Goal: Task Accomplishment & Management: Complete application form

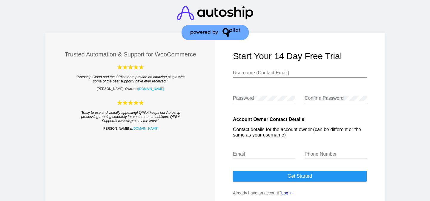
click at [260, 72] on input "Username (Contact Email)" at bounding box center [300, 72] width 134 height 5
type input "[EMAIL_ADDRESS][DOMAIN_NAME]"
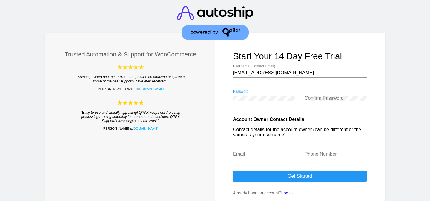
click at [336, 96] on div "Confirm Password" at bounding box center [335, 96] width 62 height 13
click at [270, 156] on input "Email" at bounding box center [264, 153] width 62 height 5
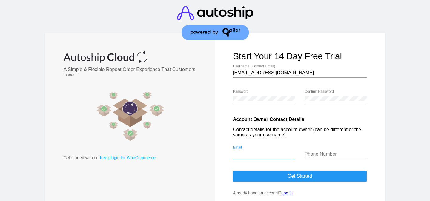
type input "[EMAIL_ADDRESS][DOMAIN_NAME]"
click at [316, 153] on input "Phone Number" at bounding box center [335, 153] width 62 height 5
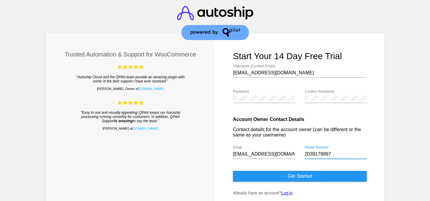
type input "2039178897"
click at [310, 178] on span "Get started" at bounding box center [299, 175] width 24 height 5
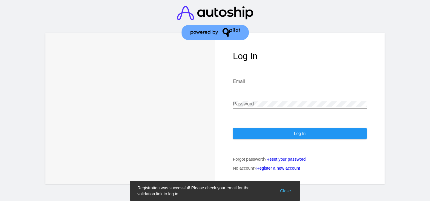
type input "[EMAIL_ADDRESS][DOMAIN_NAME]"
click at [306, 132] on button "Log In" at bounding box center [300, 133] width 134 height 11
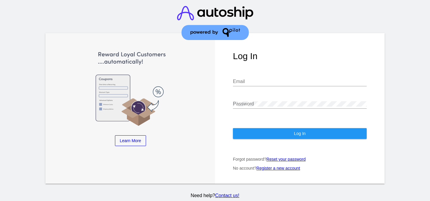
type input "[EMAIL_ADDRESS][DOMAIN_NAME]"
click at [282, 135] on div "Log In [EMAIL_ADDRESS][DOMAIN_NAME] Email Password Log In Forgot password? Rese…" at bounding box center [299, 108] width 169 height 150
click at [284, 128] on button "Log In" at bounding box center [300, 133] width 134 height 11
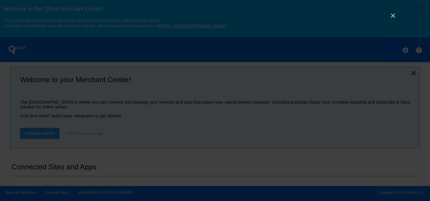
click at [393, 21] on div "×" at bounding box center [215, 100] width 430 height 201
click at [393, 18] on link "×" at bounding box center [392, 15] width 7 height 7
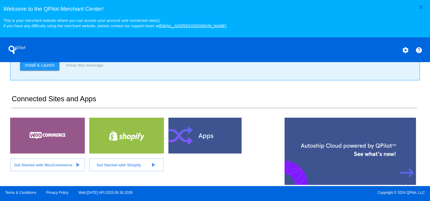
scroll to position [68, 0]
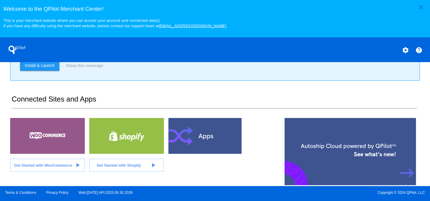
click at [131, 167] on span "Get Started with Shopify" at bounding box center [119, 165] width 44 height 4
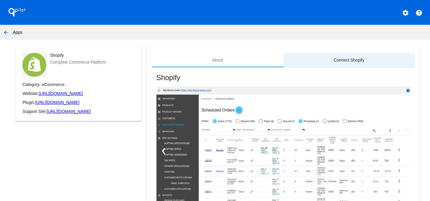
click at [350, 63] on div "Connect Shopify" at bounding box center [348, 60] width 131 height 14
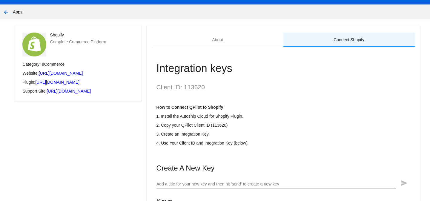
scroll to position [78, 0]
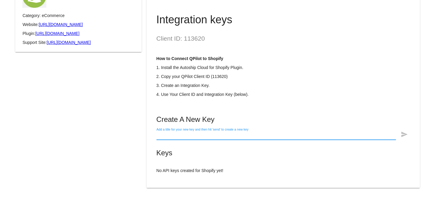
click at [201, 134] on input "Add a title for your new key and then hit 'send' to create a new key" at bounding box center [275, 135] width 239 height 5
type input "S"
type input "THPC Auto-Ship"
click at [404, 134] on mat-icon "send" at bounding box center [403, 134] width 7 height 7
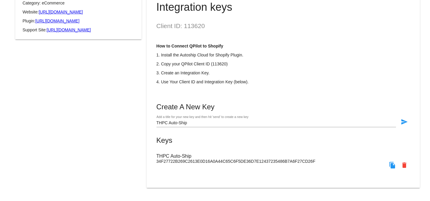
scroll to position [90, 0]
drag, startPoint x: 212, startPoint y: 62, endPoint x: 218, endPoint y: 62, distance: 6.6
click at [218, 62] on p "2. Copy your QPilot Client ID (113620)" at bounding box center [283, 63] width 254 height 5
click at [213, 62] on p "2. Copy your QPilot Client ID (113620)" at bounding box center [283, 63] width 254 height 5
drag, startPoint x: 212, startPoint y: 62, endPoint x: 226, endPoint y: 62, distance: 13.4
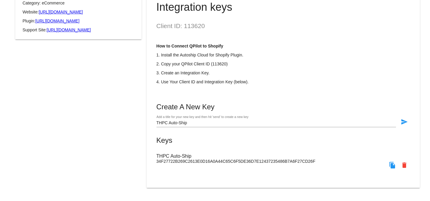
click at [226, 62] on p "2. Copy your QPilot Client ID (113620)" at bounding box center [283, 63] width 254 height 5
copy p "113620"
click at [389, 167] on mat-icon "file_copy" at bounding box center [391, 164] width 7 height 7
copy p "113620"
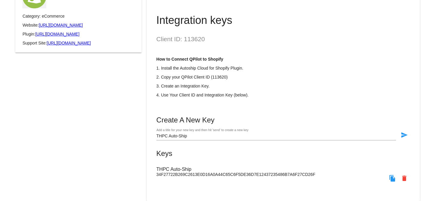
scroll to position [64, 0]
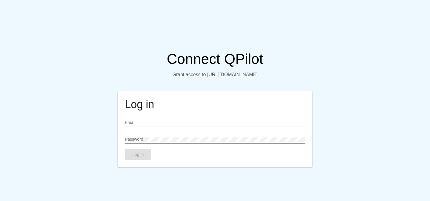
type input "[EMAIL_ADDRESS][DOMAIN_NAME]"
click at [165, 149] on div "Password" at bounding box center [215, 140] width 180 height 17
click at [140, 157] on span "Log in" at bounding box center [137, 154] width 11 height 5
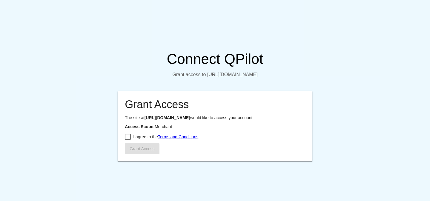
click at [130, 140] on div at bounding box center [128, 137] width 6 height 6
click at [128, 140] on input "I agree to the Terms and Conditions" at bounding box center [127, 140] width 0 height 0
checkbox input "true"
click at [139, 151] on span "Grant Access" at bounding box center [141, 148] width 25 height 5
